Goal: Navigation & Orientation: Go to known website

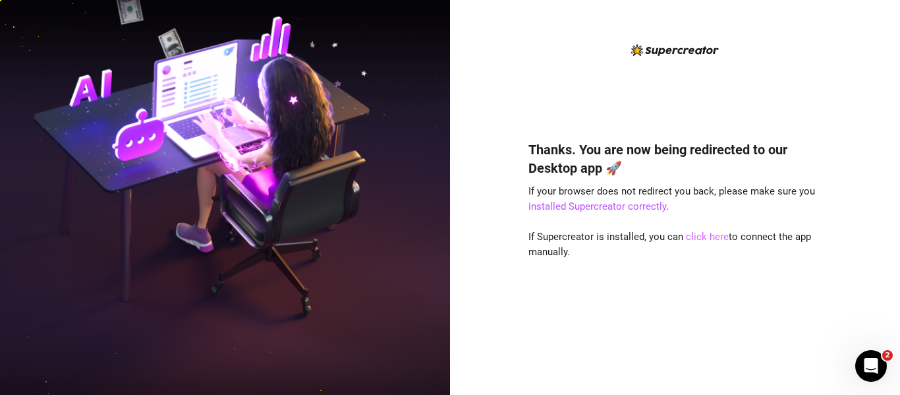
click at [693, 239] on link "click here" at bounding box center [707, 237] width 43 height 12
